Goal: Task Accomplishment & Management: Complete application form

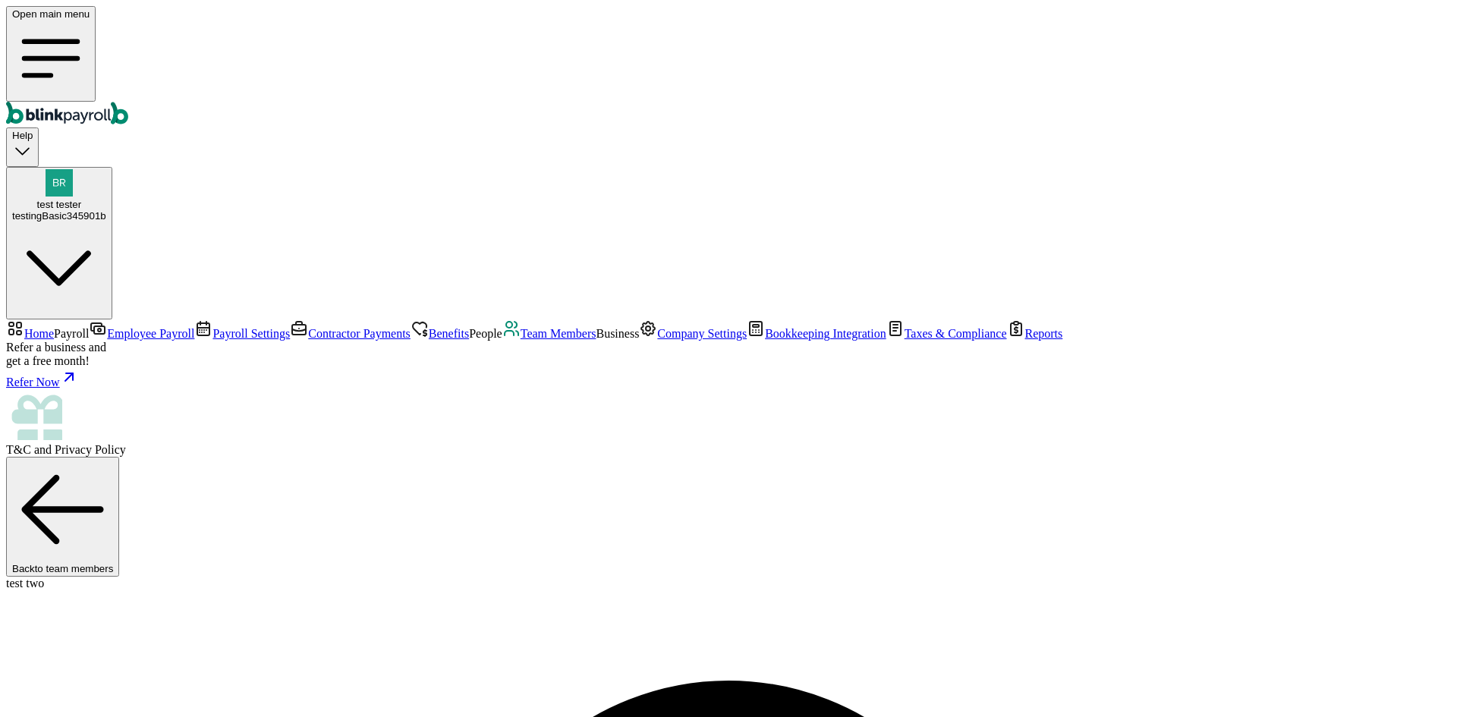
select select "3 1 Dallas Ct"
select select "2"
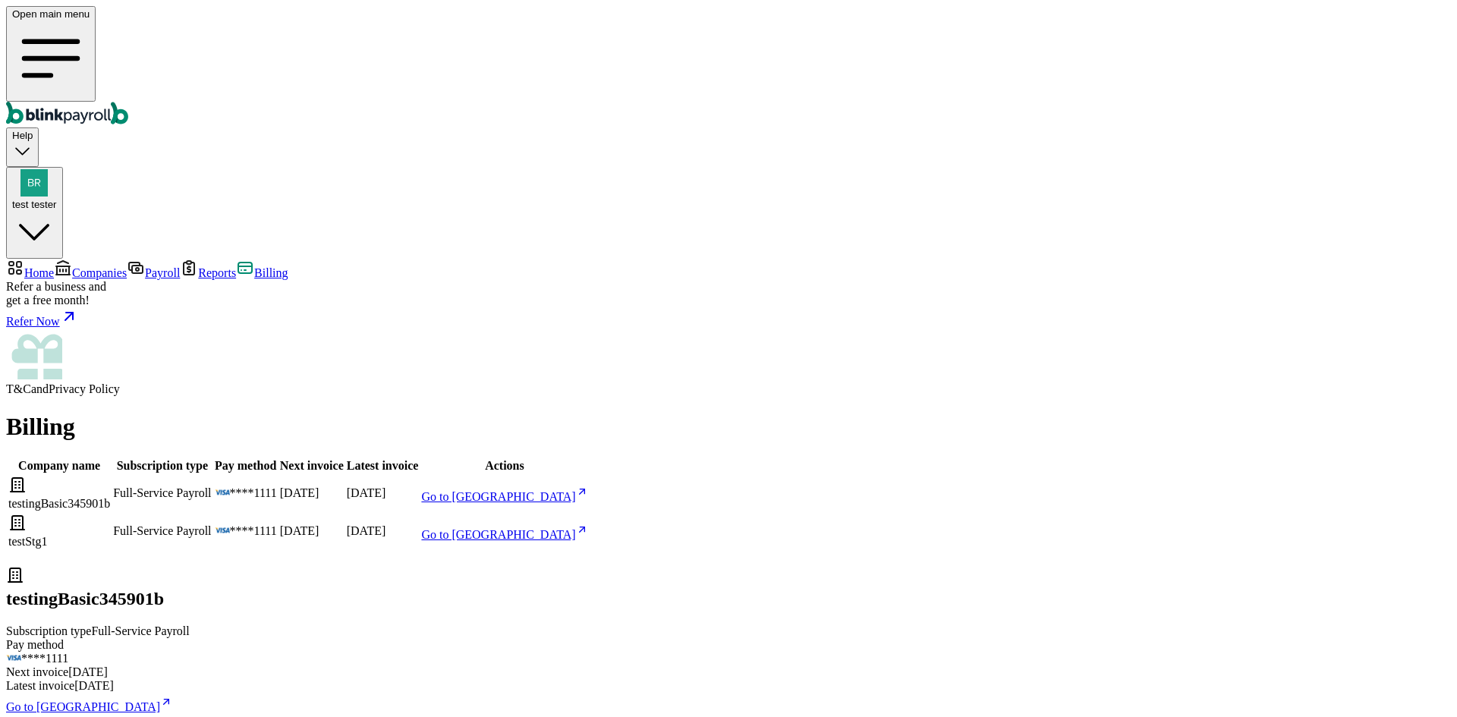
click at [54, 266] on span "Home" at bounding box center [39, 272] width 30 height 13
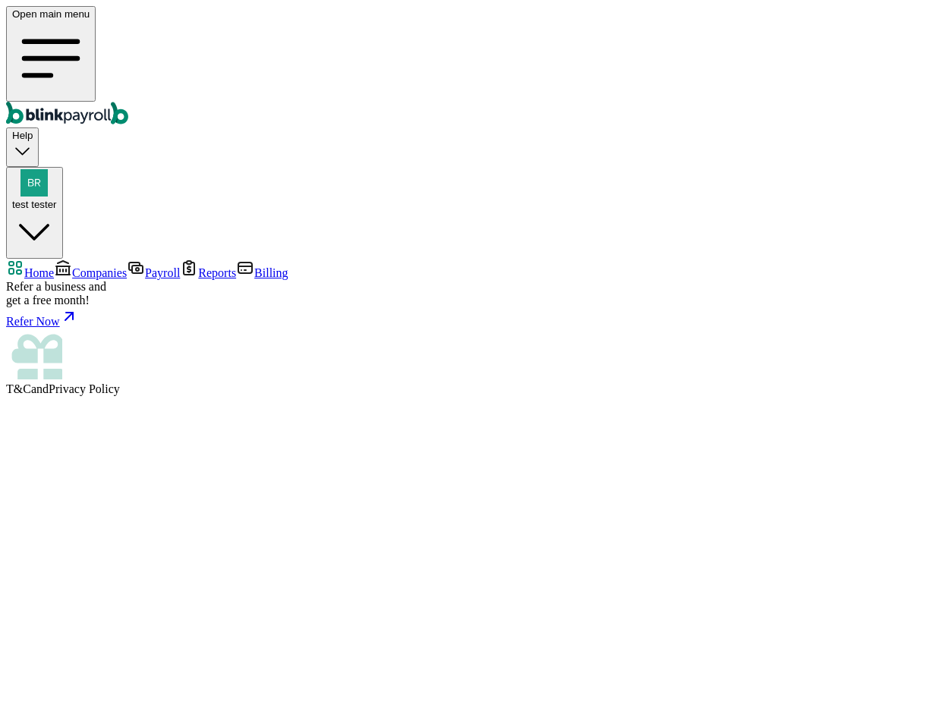
click at [112, 266] on span "Companies" at bounding box center [99, 272] width 55 height 13
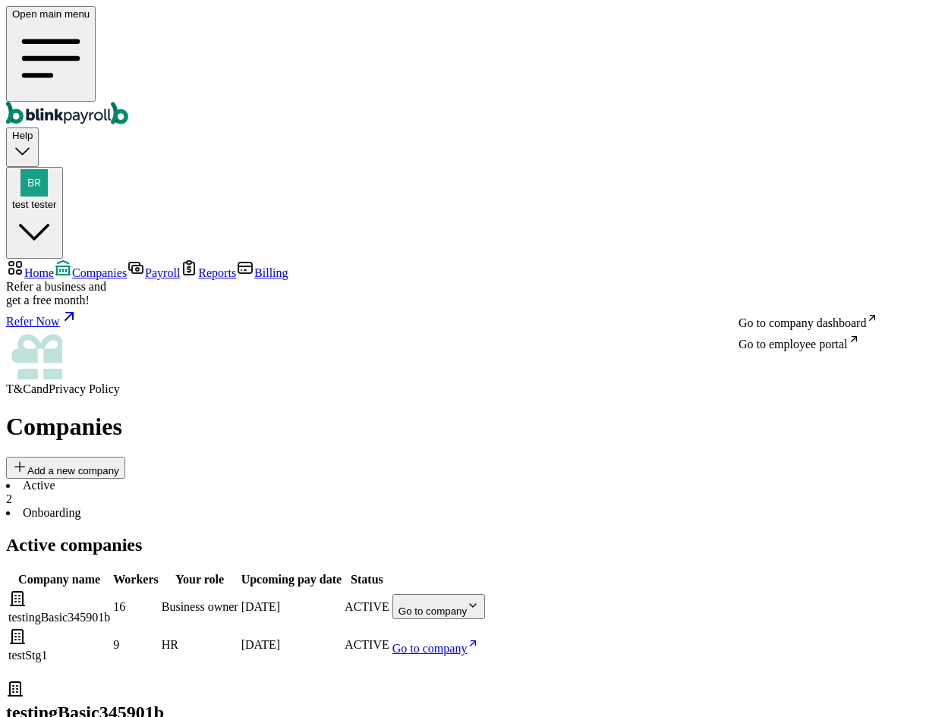
click at [842, 276] on body "Open main menu Help test tester Home Companies Payroll Reports Billing Refer a …" at bounding box center [472, 498] width 933 height 984
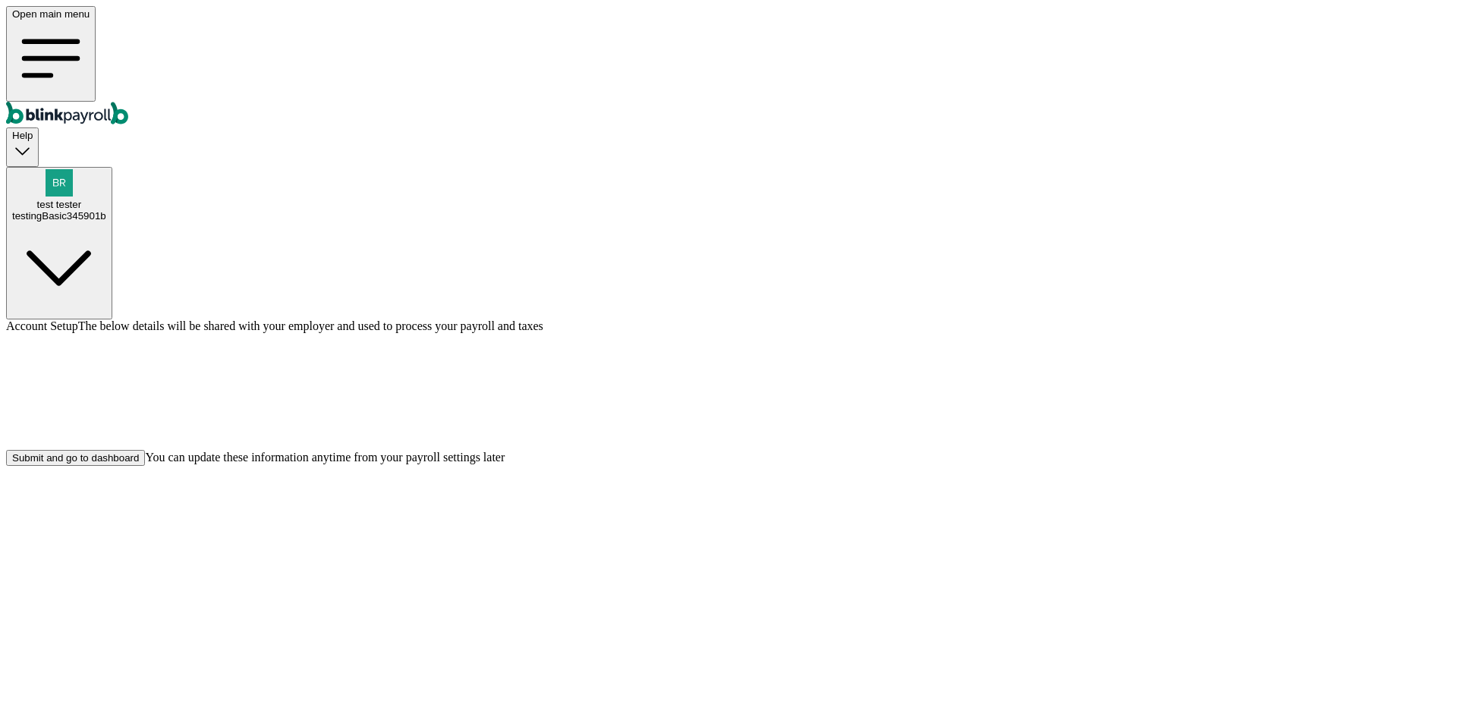
click at [683, 466] on div "Submit and go to dashboard You can update these information anytime from your p…" at bounding box center [728, 458] width 1445 height 16
click at [505, 464] on span "You can update these information anytime from your payroll settings later" at bounding box center [325, 457] width 360 height 13
